Goal: Transaction & Acquisition: Purchase product/service

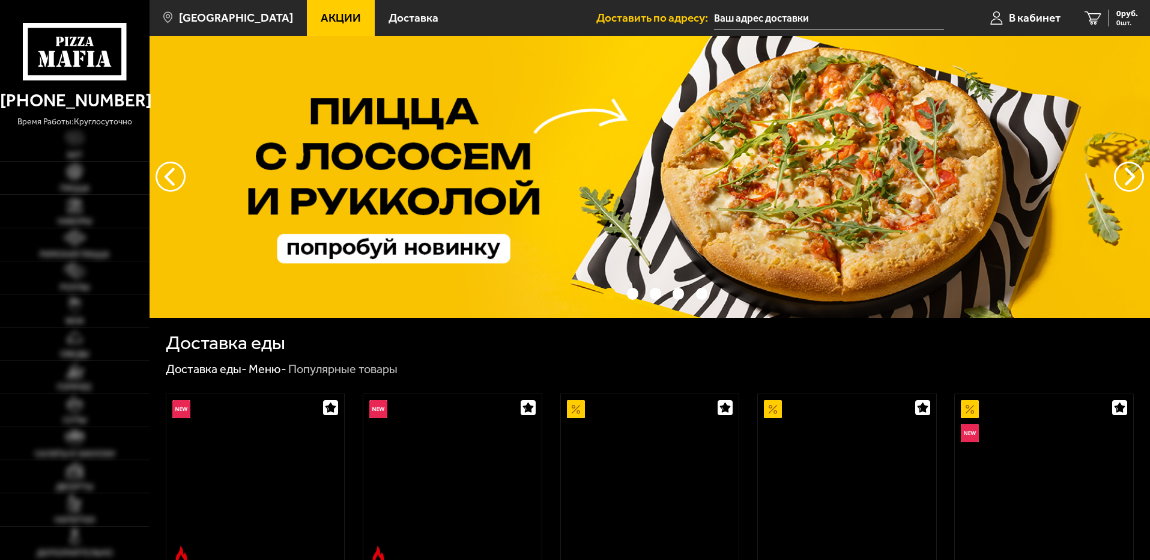
click at [321, 12] on span "Акции" at bounding box center [341, 17] width 40 height 11
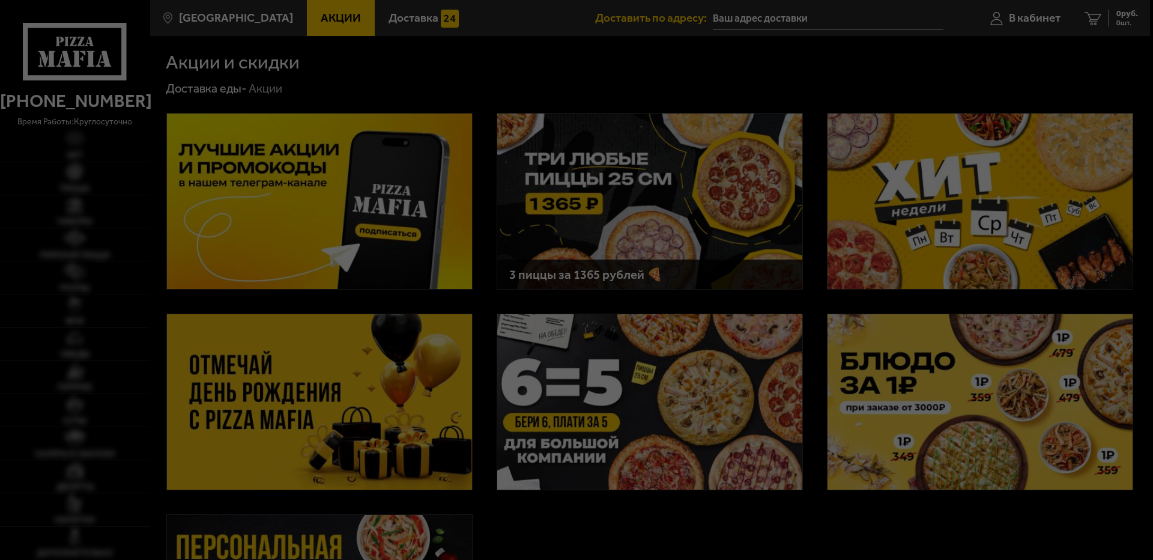
type input "Кондратьевский проспект, 33, подъезд 5"
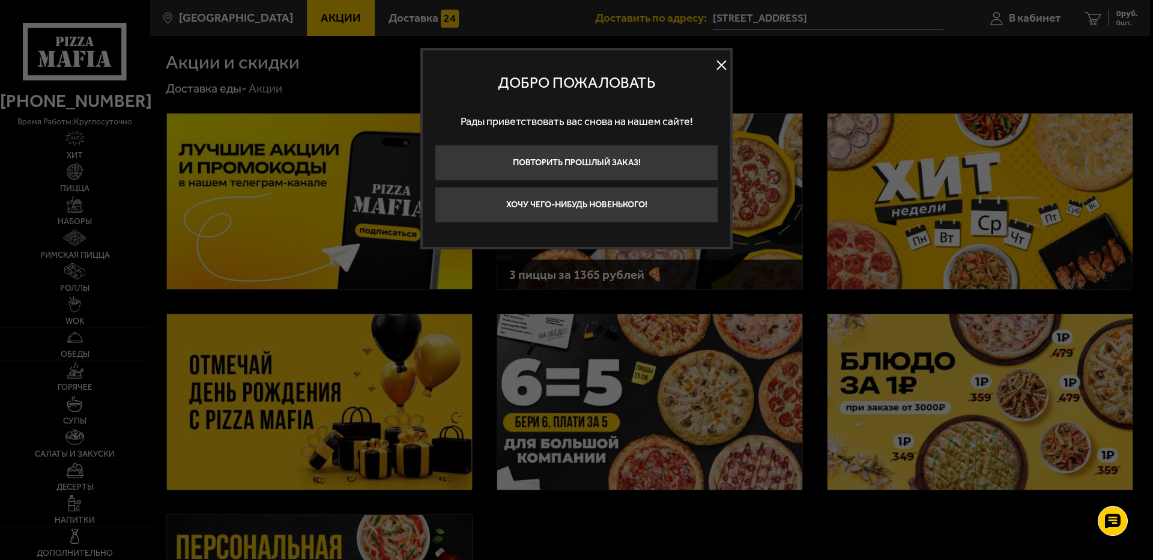
click at [726, 67] on button at bounding box center [721, 65] width 18 height 18
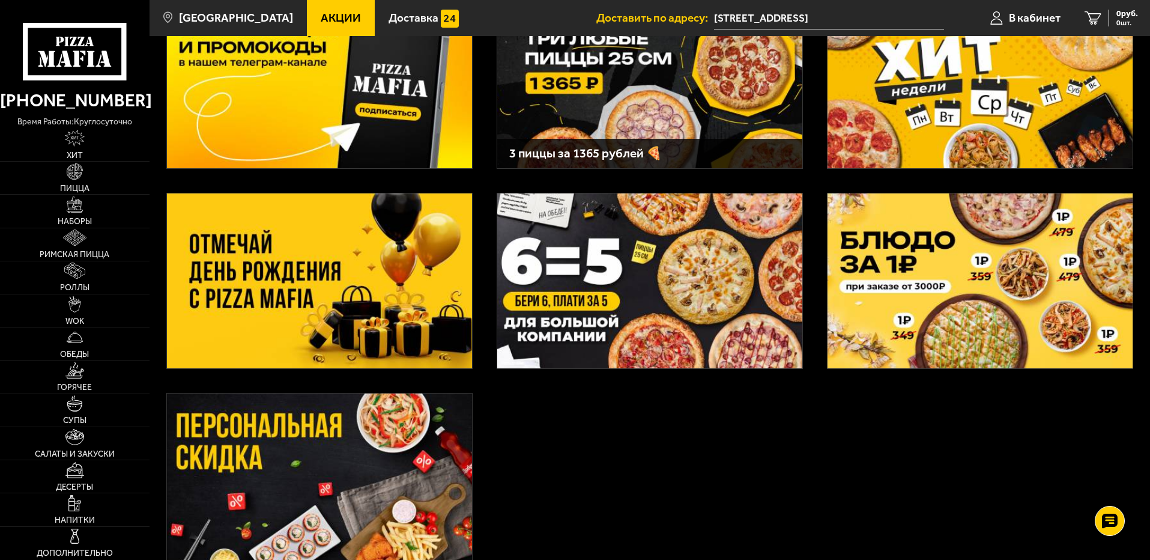
click at [254, 295] on img at bounding box center [319, 280] width 305 height 175
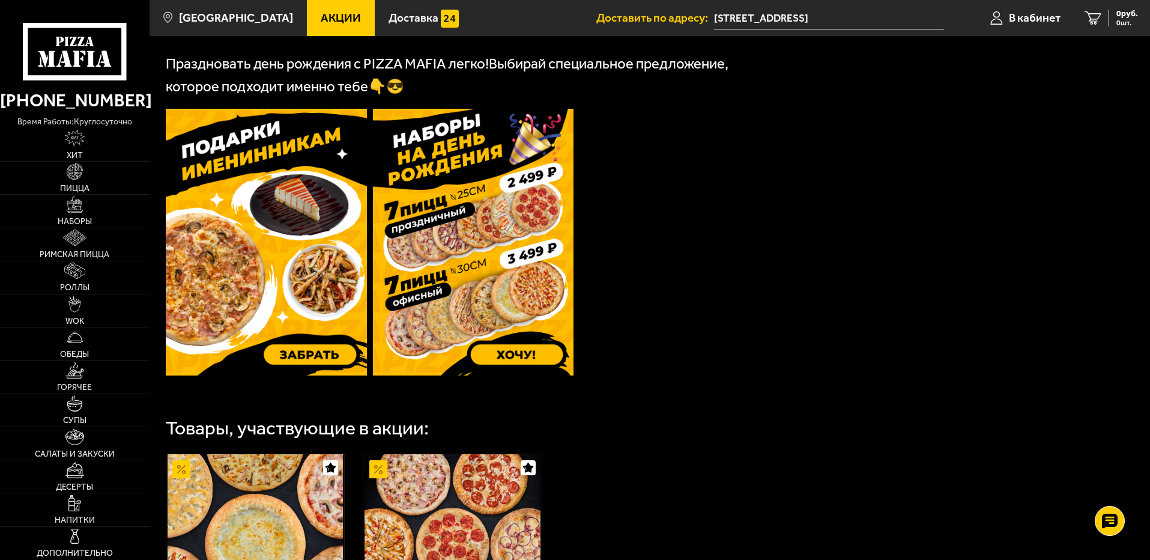
scroll to position [540, 0]
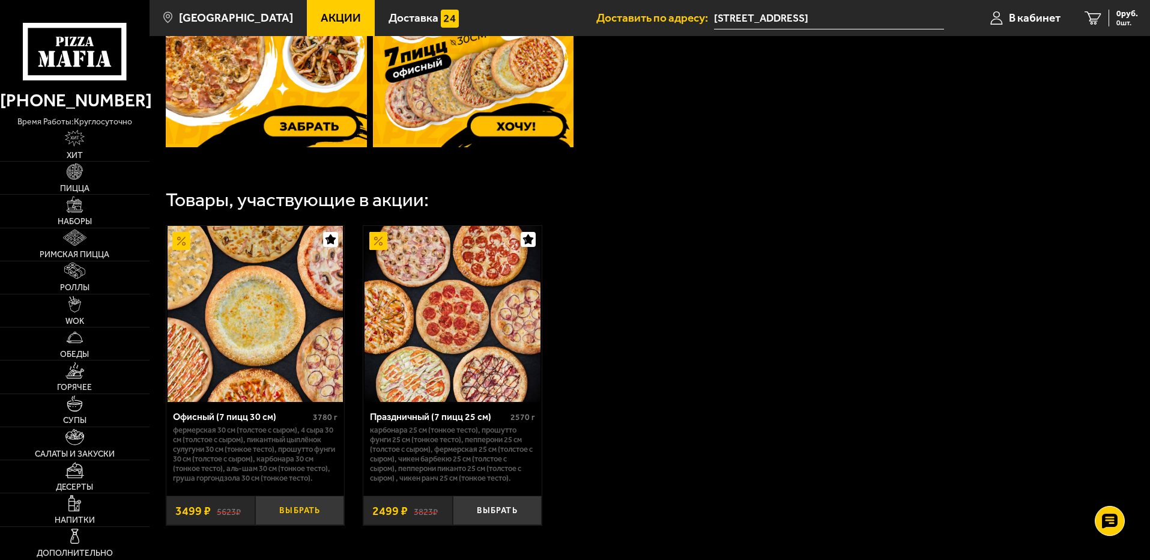
click at [291, 520] on button "Выбрать" at bounding box center [299, 509] width 89 height 29
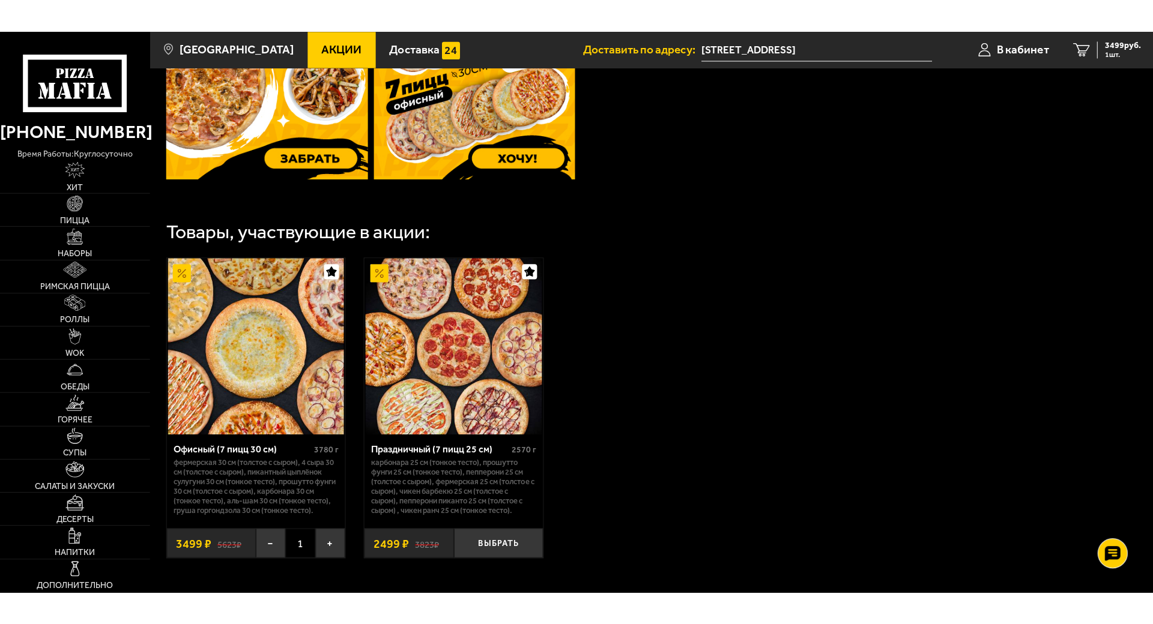
scroll to position [360, 0]
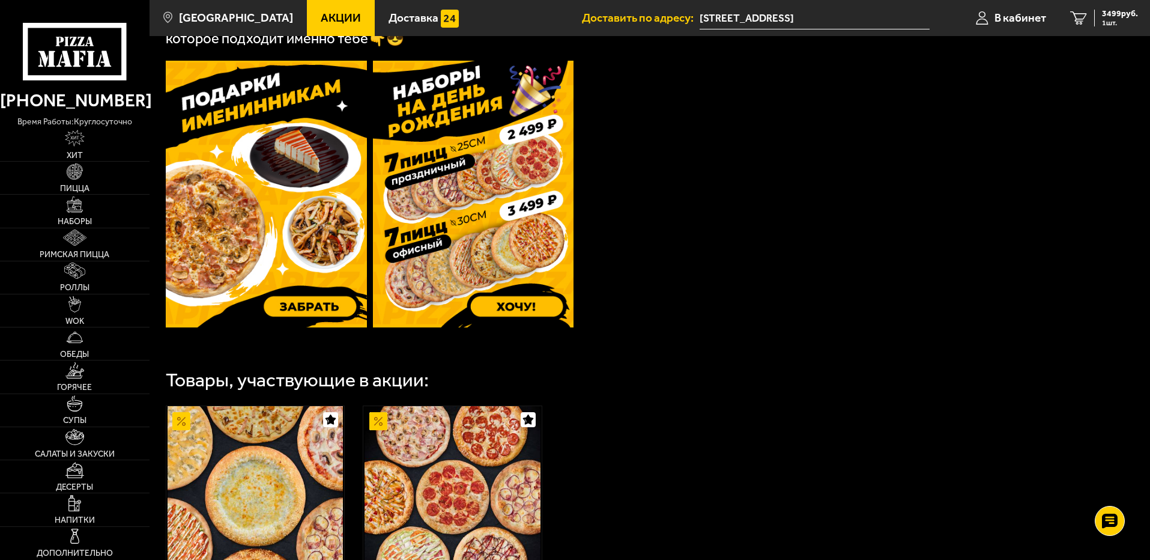
click at [327, 311] on img at bounding box center [266, 194] width 201 height 267
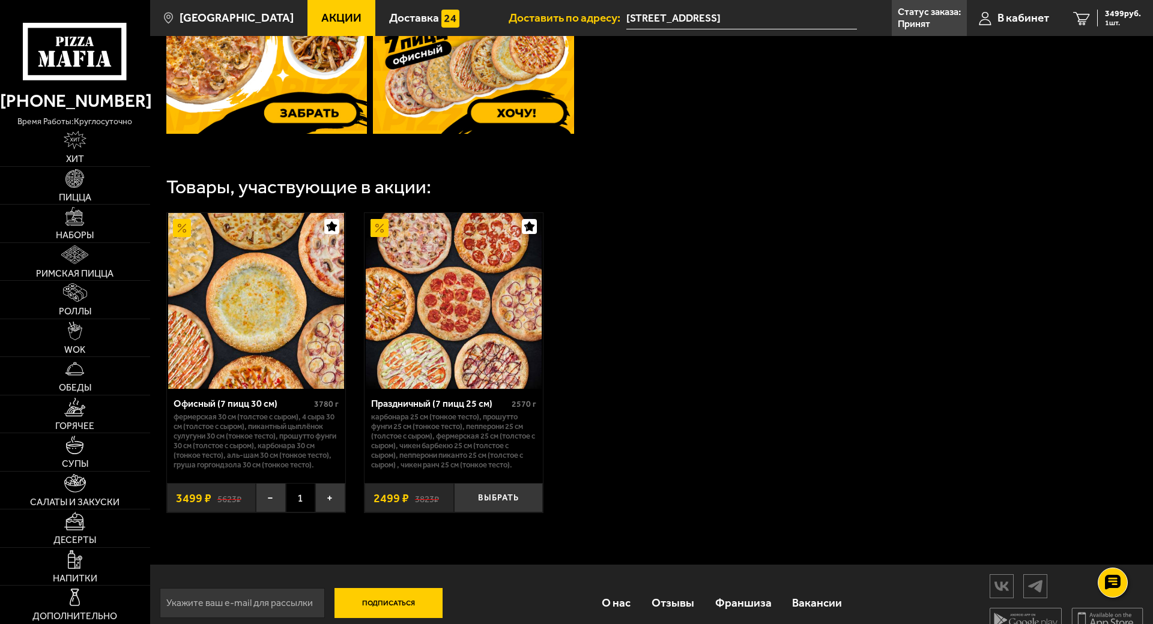
scroll to position [600, 0]
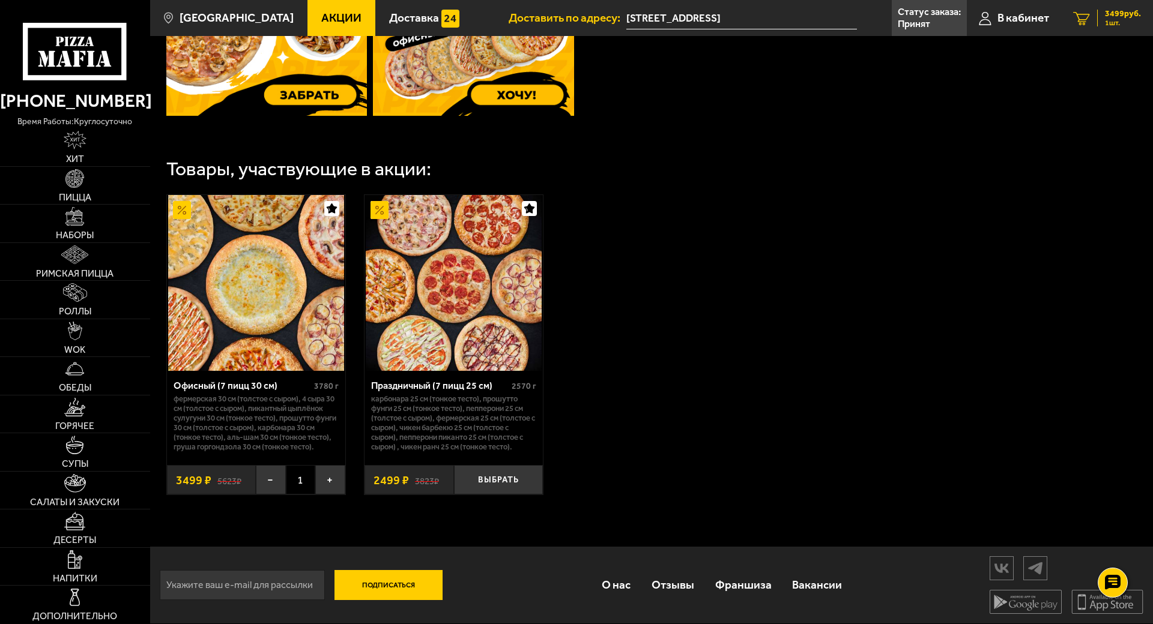
click at [1120, 29] on link "1 3499 руб. 1 шт." at bounding box center [1107, 18] width 92 height 36
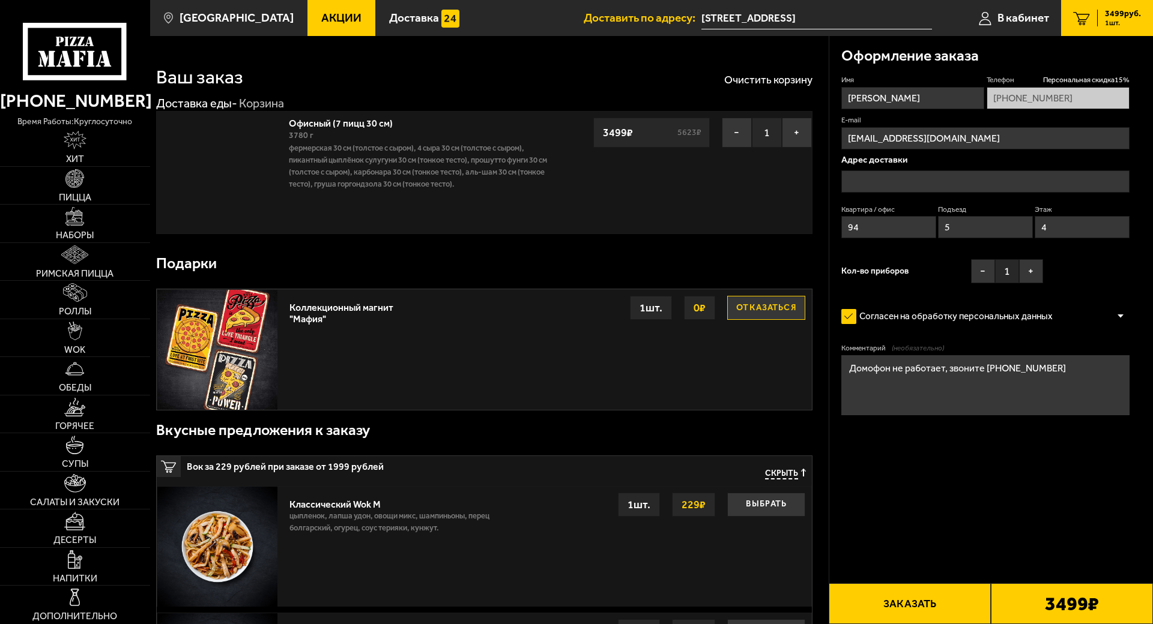
type input "[STREET_ADDRESS]"
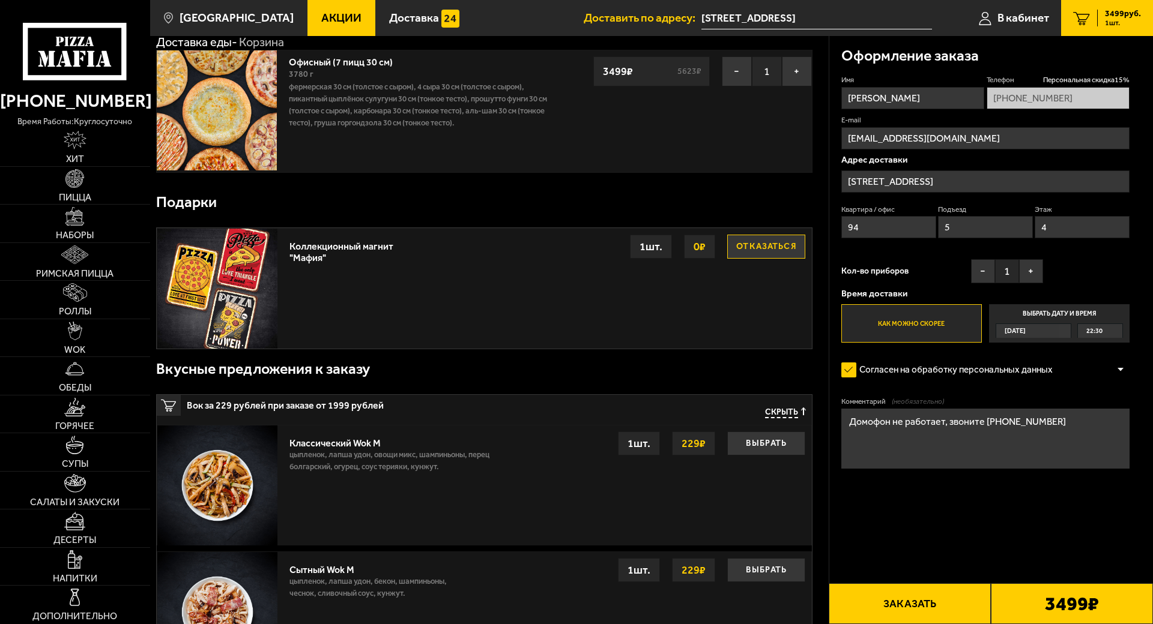
scroll to position [60, 0]
click at [897, 559] on button "Заказать" at bounding box center [910, 604] width 162 height 41
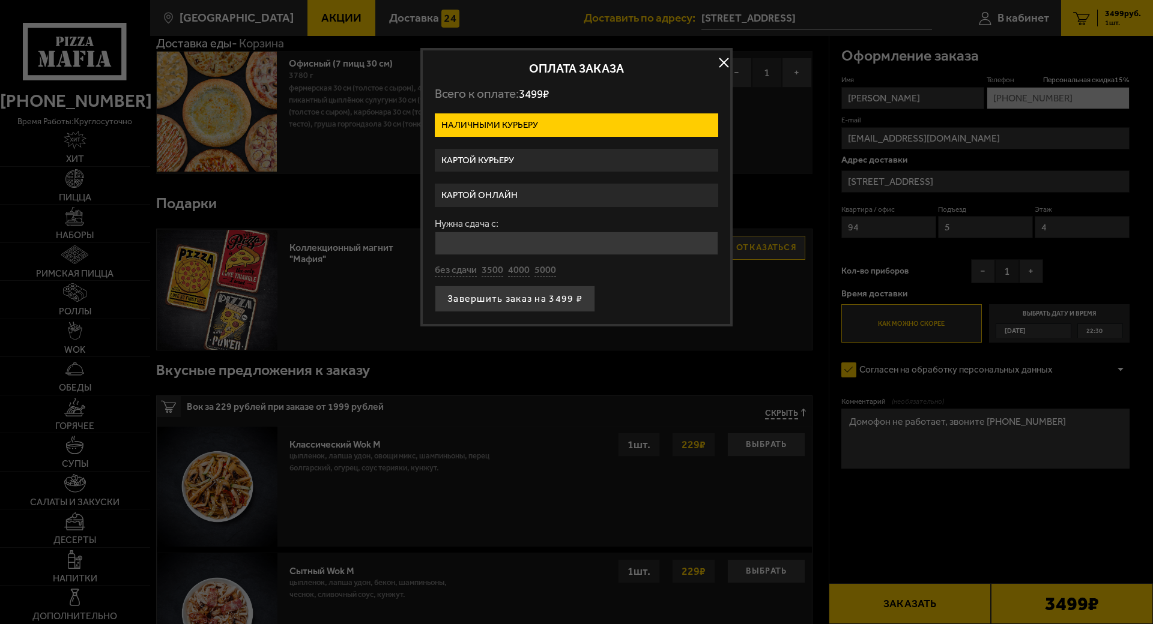
click at [498, 165] on label "Картой курьеру" at bounding box center [576, 160] width 283 height 23
click at [0, 0] on input "Картой курьеру" at bounding box center [0, 0] width 0 height 0
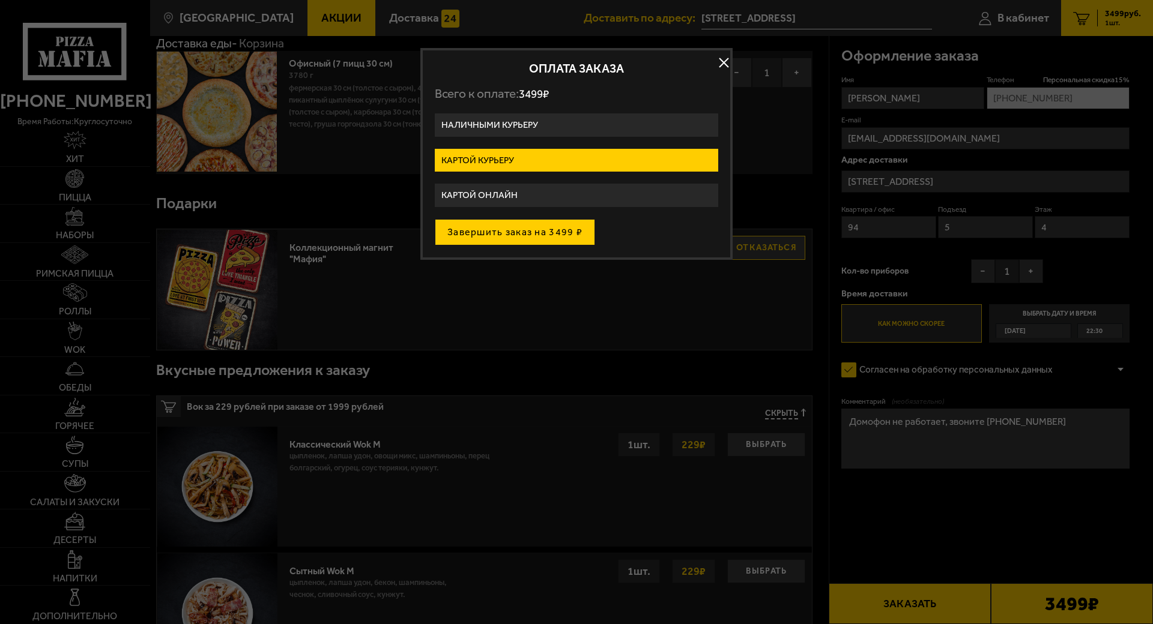
click at [497, 242] on button "Завершить заказ на 3499 ₽" at bounding box center [515, 232] width 160 height 26
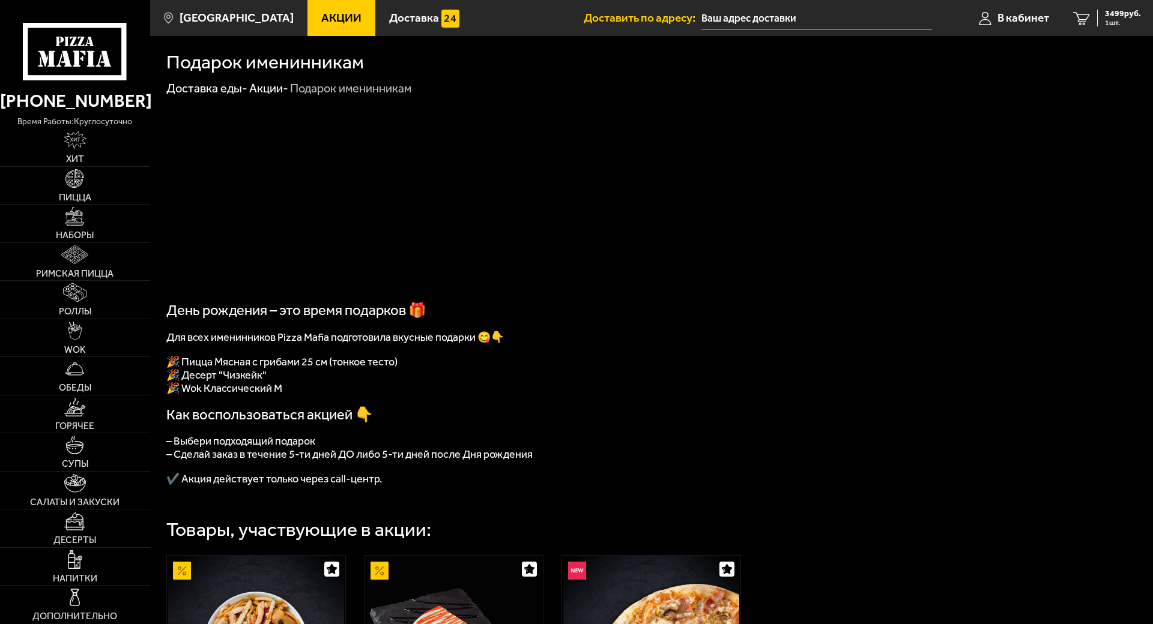
type input "[STREET_ADDRESS]"
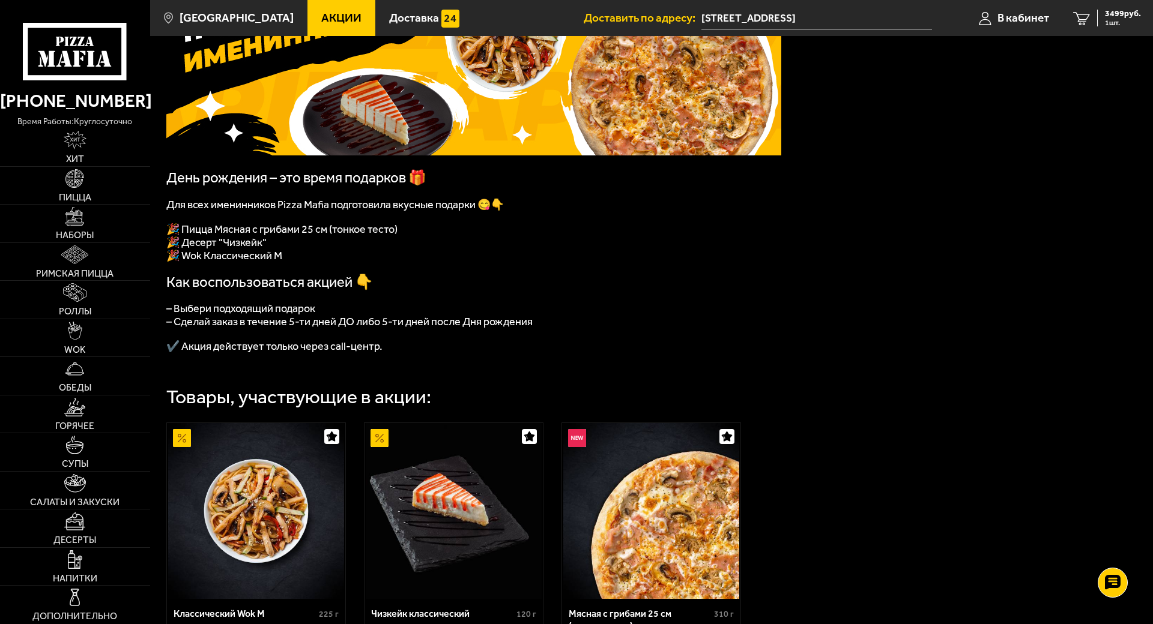
scroll to position [120, 0]
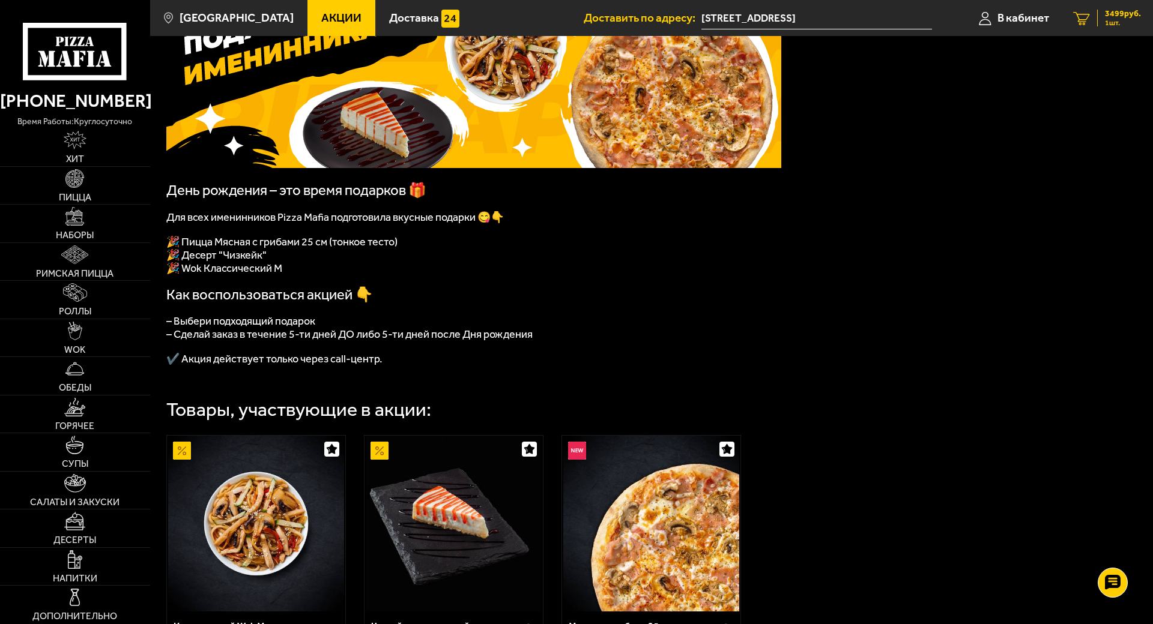
click at [1111, 22] on span "1 шт." at bounding box center [1123, 22] width 36 height 7
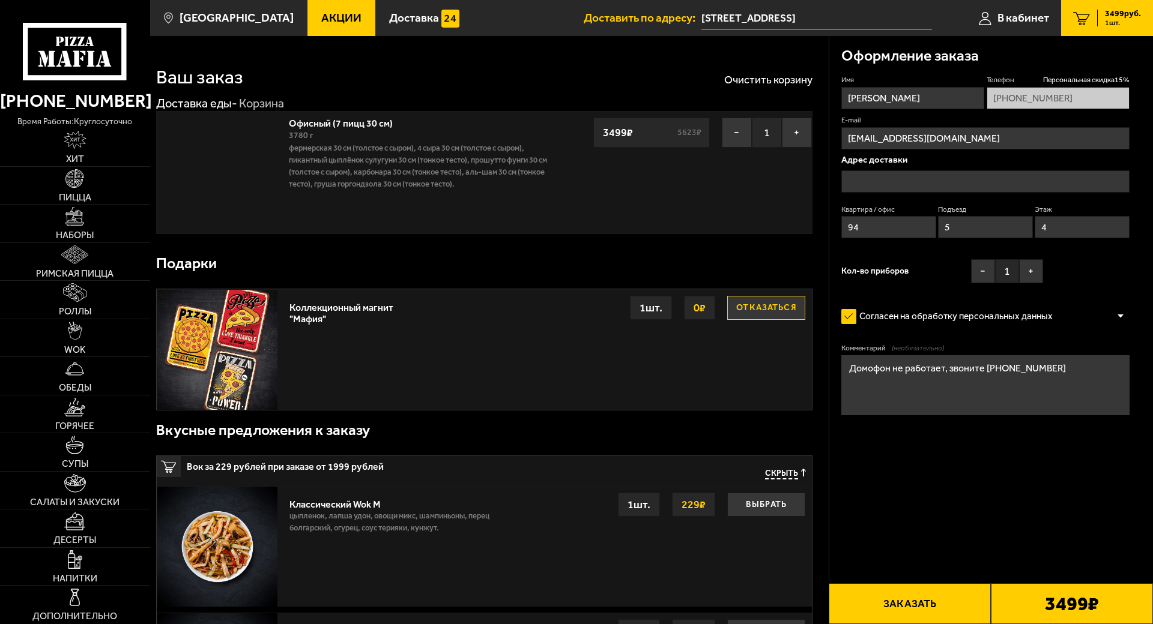
type input "[STREET_ADDRESS]"
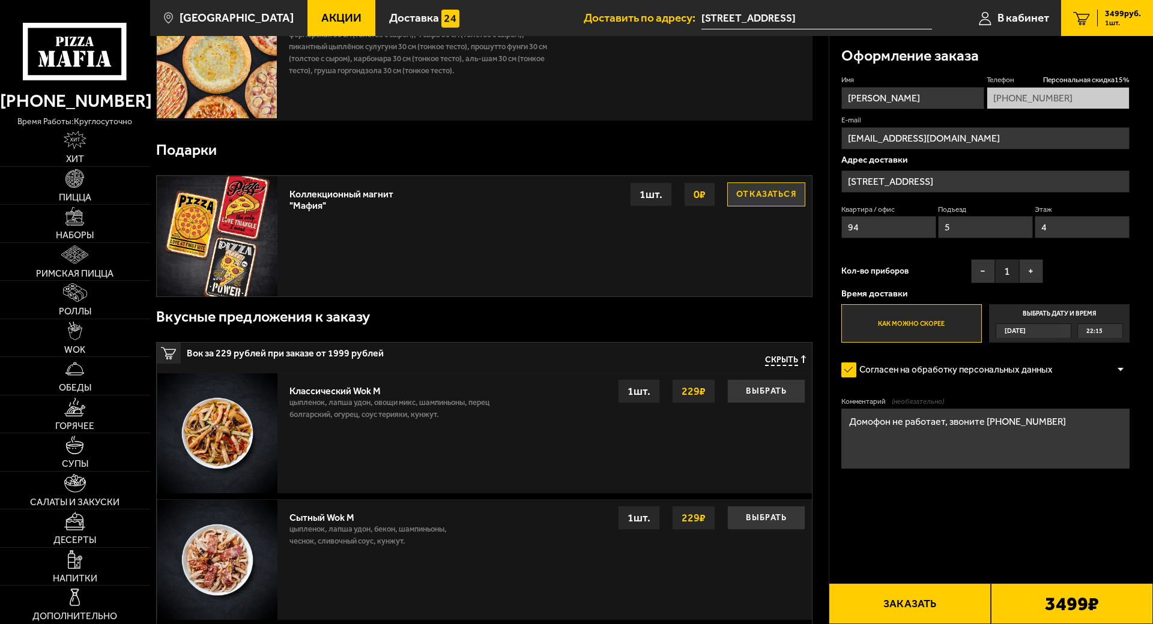
scroll to position [60, 0]
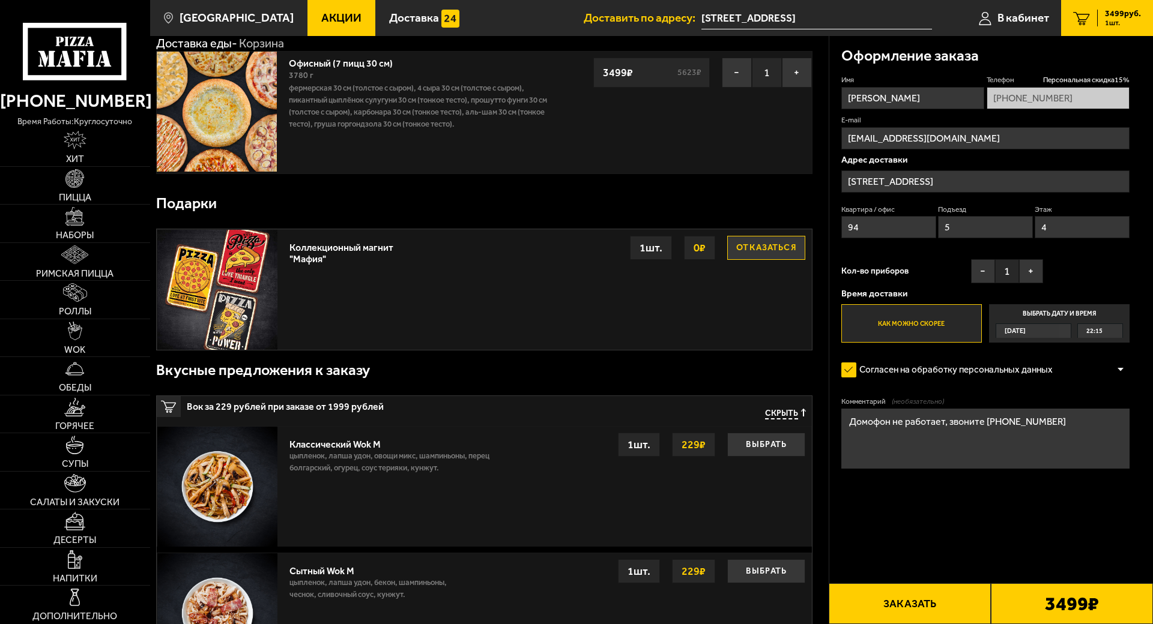
click at [890, 559] on button "Заказать" at bounding box center [910, 604] width 162 height 41
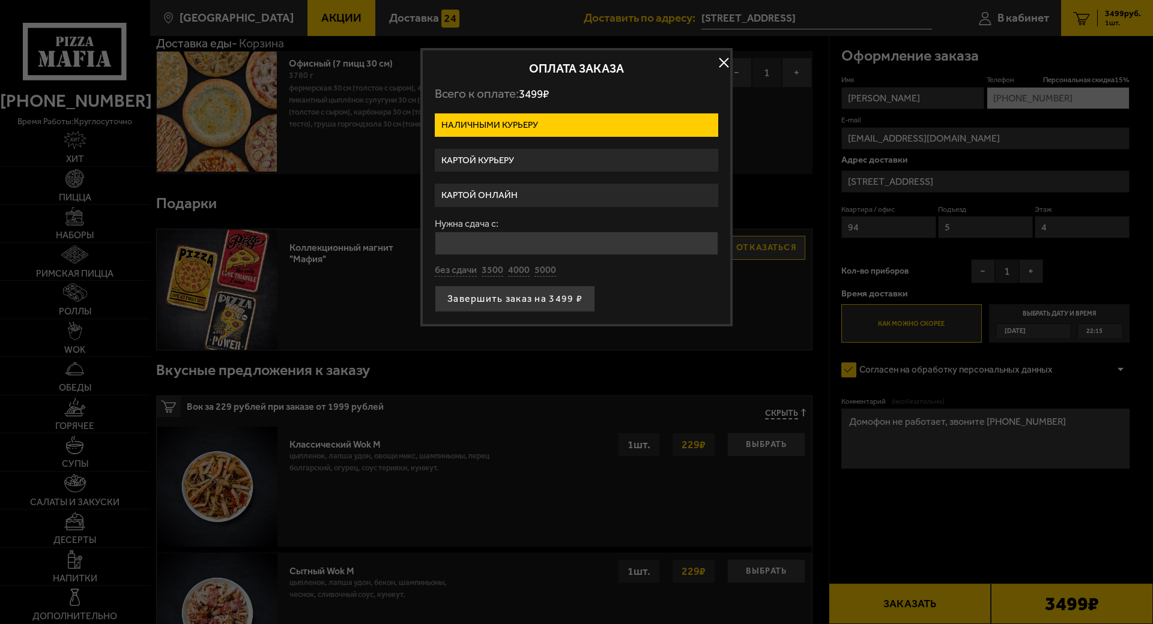
click at [471, 196] on label "Картой онлайн" at bounding box center [576, 195] width 283 height 23
click at [0, 0] on input "Картой онлайн" at bounding box center [0, 0] width 0 height 0
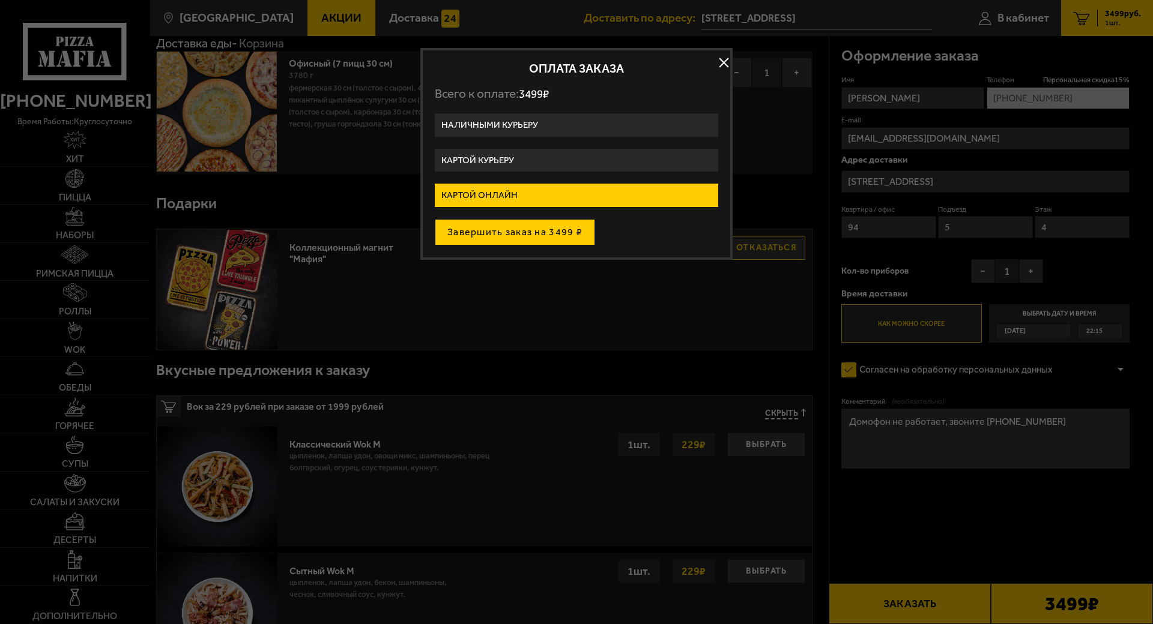
click at [501, 232] on button "Завершить заказ на 3499 ₽" at bounding box center [515, 232] width 160 height 26
